Goal: Find specific page/section: Find specific page/section

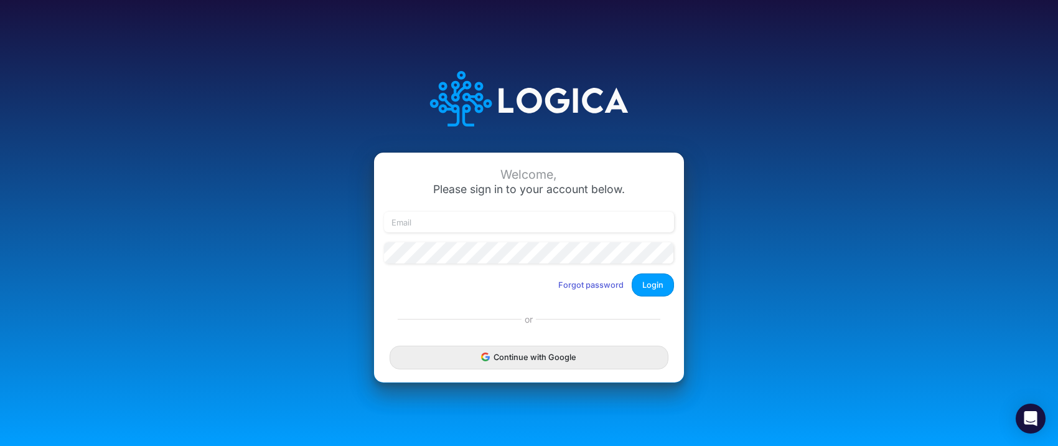
click at [538, 363] on button "Continue with Google" at bounding box center [529, 356] width 279 height 23
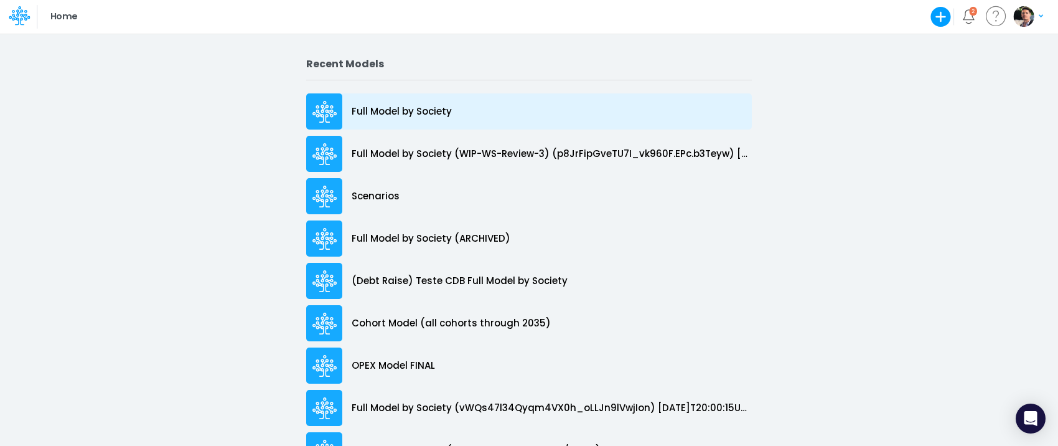
click at [414, 114] on p "Full Model by Society" at bounding box center [402, 112] width 100 height 14
